Goal: Information Seeking & Learning: Learn about a topic

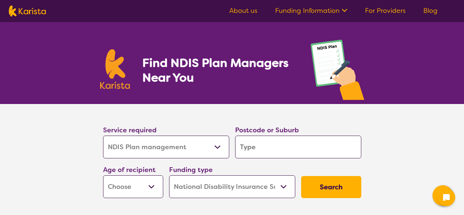
select select "NDIS Plan management"
select select "NDIS"
select select "NDIS Plan management"
select select "NDIS"
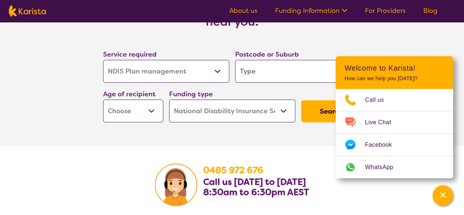
click at [57, 166] on section "0485 972 676 Call us Monday to Friday 8:30am to 6:30pm AEST" at bounding box center [232, 182] width 464 height 72
click at [162, 71] on select "Allied Health Assistant Assessment (ADHD or Autism) Behaviour support Counselli…" at bounding box center [166, 71] width 126 height 23
click at [103, 60] on select "Allied Health Assistant Assessment (ADHD or Autism) Behaviour support Counselli…" at bounding box center [166, 71] width 126 height 23
click at [274, 73] on input "search" at bounding box center [298, 71] width 126 height 23
click at [449, 197] on div "Channel Menu" at bounding box center [443, 195] width 15 height 16
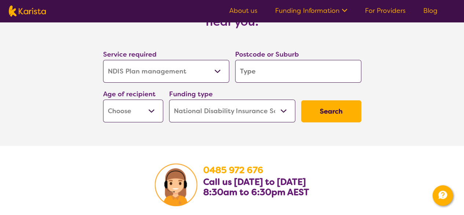
click at [280, 75] on input "search" at bounding box center [298, 71] width 126 height 23
type input "3180"
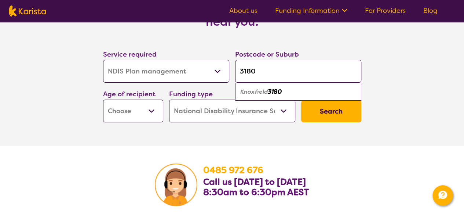
click at [130, 116] on select "Early Childhood - 0 to 9 Child - 10 to 11 Adolescent - 12 to 17 Adult - 18 to 6…" at bounding box center [133, 110] width 60 height 23
select select "CH"
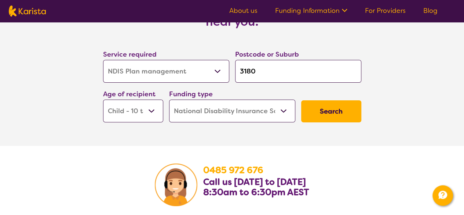
click at [103, 99] on select "Early Childhood - 0 to 9 Child - 10 to 11 Adolescent - 12 to 17 Adult - 18 to 6…" at bounding box center [133, 110] width 60 height 23
select select "CH"
click at [203, 115] on select "Home Care Package (HCP) National Disability Insurance Scheme (NDIS) I don't know" at bounding box center [232, 110] width 126 height 23
click at [169, 99] on select "Home Care Package (HCP) National Disability Insurance Scheme (NDIS) I don't know" at bounding box center [232, 110] width 126 height 23
click at [329, 113] on button "Search" at bounding box center [331, 111] width 60 height 22
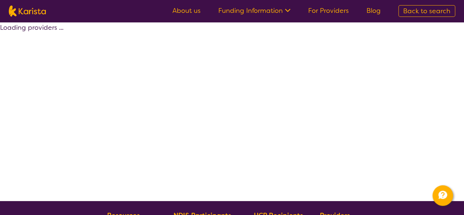
select select "by_score"
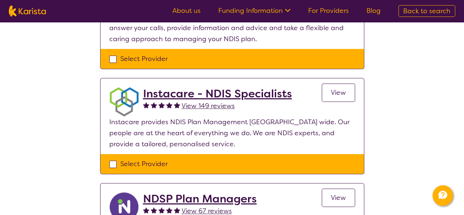
scroll to position [240, 0]
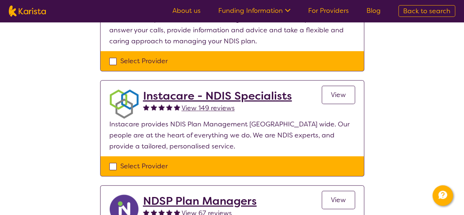
click at [338, 99] on link "View" at bounding box center [338, 94] width 33 height 18
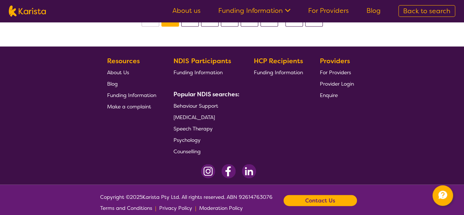
scroll to position [732, 0]
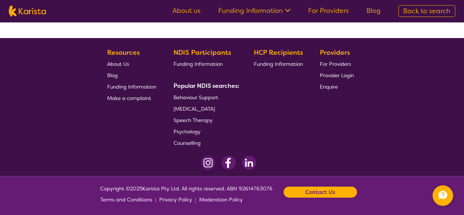
click at [180, 129] on span "Psychology" at bounding box center [187, 131] width 27 height 7
click at [204, 137] on link "Counselling" at bounding box center [205, 142] width 63 height 11
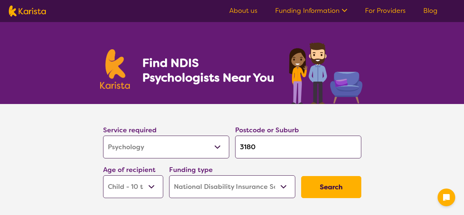
select select "Psychology"
select select "CH"
select select "NDIS"
select select "Psychology"
select select "CH"
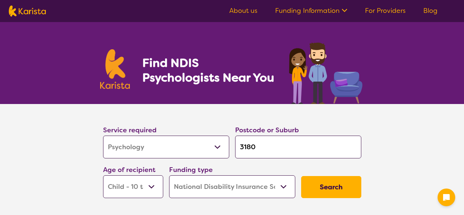
select select "NDIS"
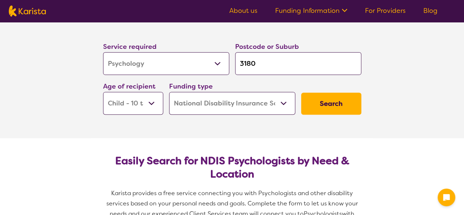
click at [324, 108] on button "Search" at bounding box center [331, 103] width 60 height 22
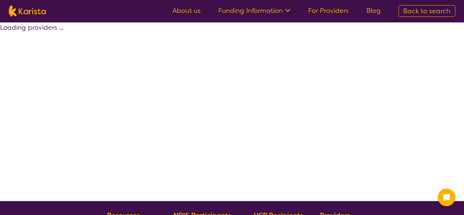
select select "by_score"
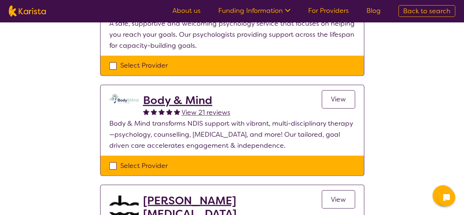
scroll to position [536, 0]
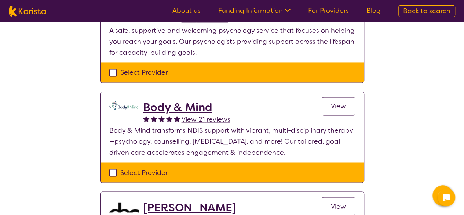
click at [339, 102] on span "View" at bounding box center [338, 106] width 15 height 9
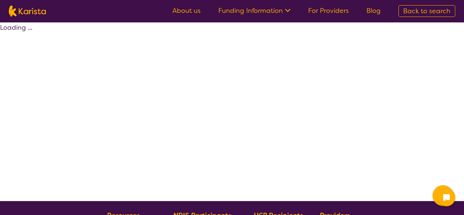
click at [29, 138] on div "Loading ..." at bounding box center [232, 111] width 464 height 179
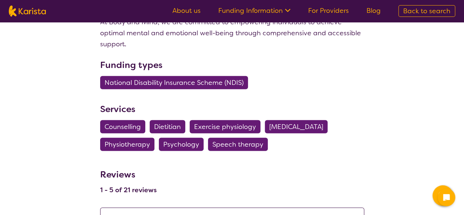
scroll to position [794, 0]
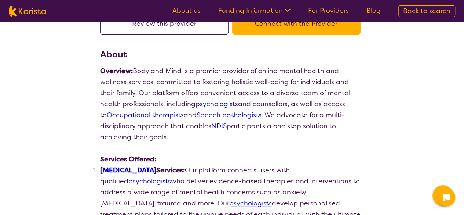
scroll to position [0, 0]
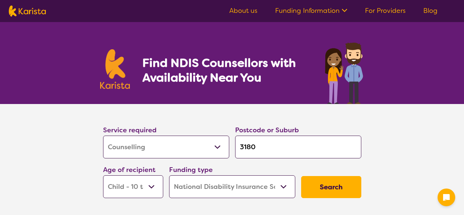
select select "Counselling"
select select "CH"
select select "NDIS"
select select "Counselling"
select select "CH"
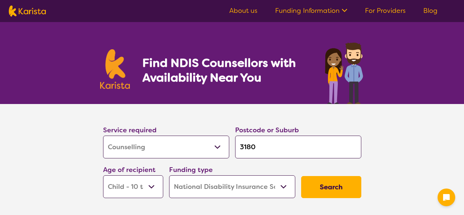
select select "NDIS"
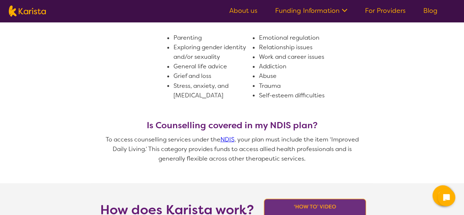
scroll to position [619, 0]
